Goal: Use online tool/utility: Utilize a website feature to perform a specific function

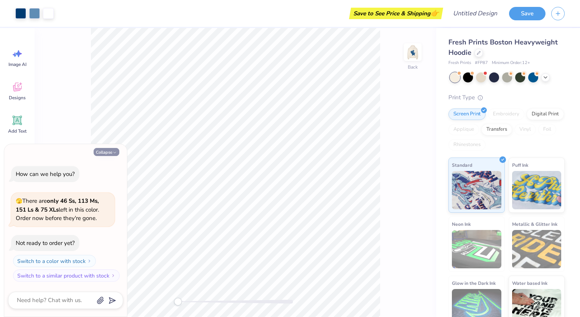
click at [109, 152] on button "Collapse" at bounding box center [107, 152] width 26 height 8
type textarea "x"
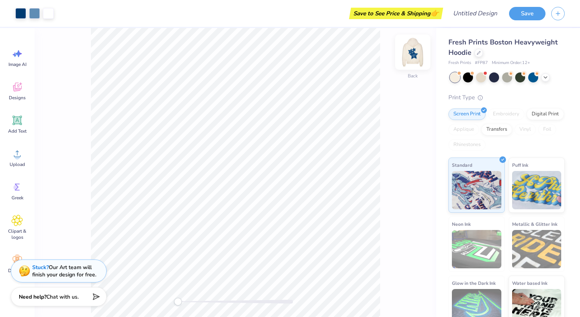
click at [414, 56] on img at bounding box center [412, 52] width 31 height 31
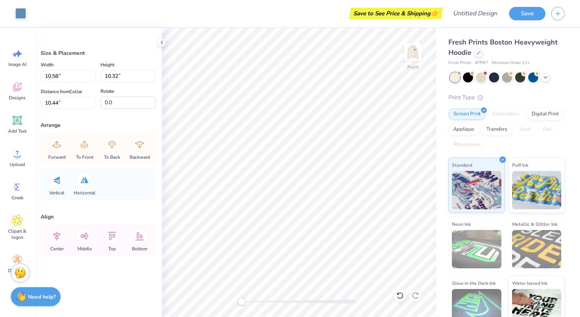
type input "10.44"
type input "9.82"
type input "9.56"
type input "10.58"
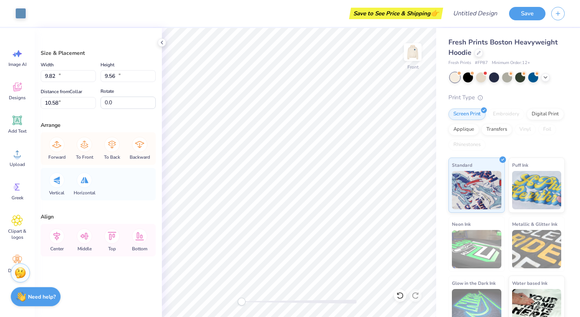
type input "10.32"
type input "10.44"
click at [159, 43] on icon at bounding box center [162, 42] width 6 height 6
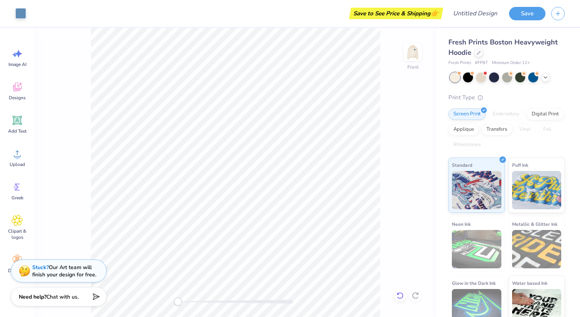
click at [399, 296] on icon at bounding box center [400, 296] width 8 height 8
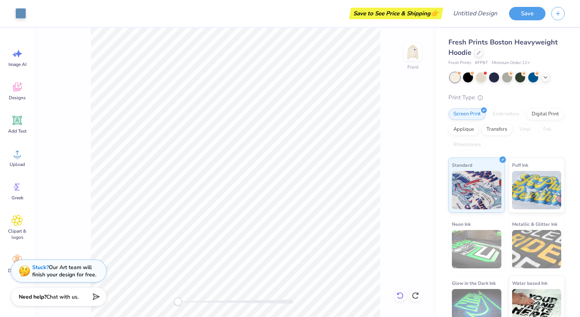
click at [399, 296] on div "Front" at bounding box center [234, 172] width 401 height 289
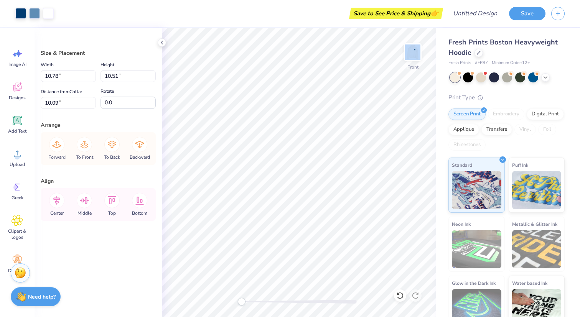
type input "12.30"
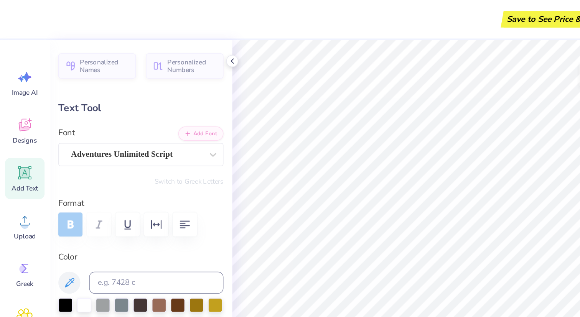
scroll to position [6, 1]
type textarea "S"
type input "2.37"
type input "1.03"
type input "11.27"
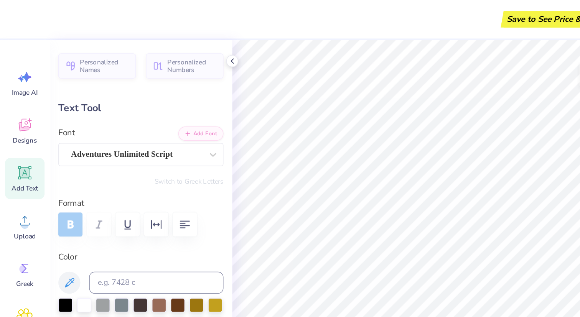
type input "0.0"
type input "0.99"
type input "1.08"
type input "8.14"
type input "0.0"
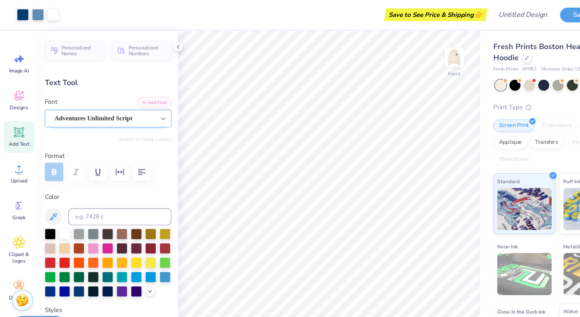
type input "1.00"
type input "1.07"
type input "0.0"
